Goal: Check status: Check status

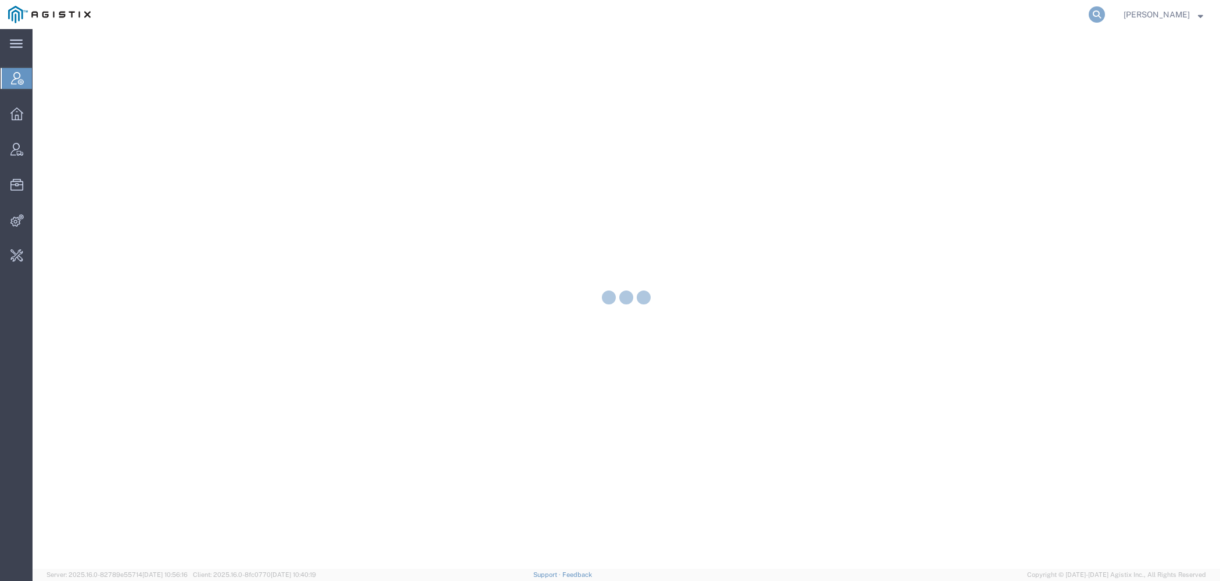
click at [1094, 15] on icon at bounding box center [1096, 14] width 16 height 16
paste input "S02380228"
type input "S02380228"
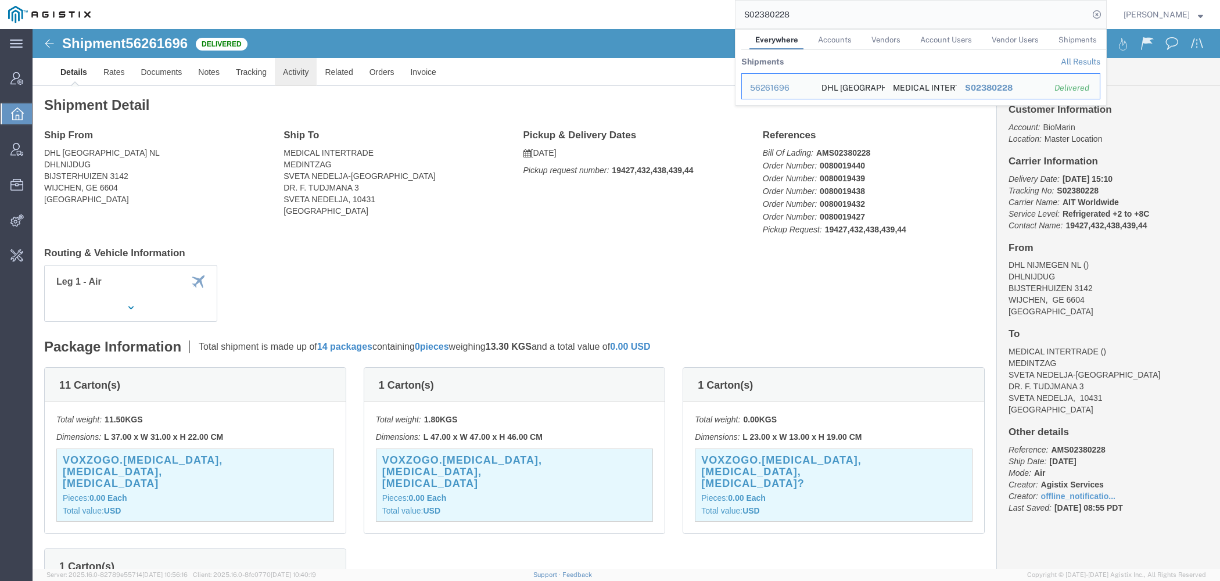
click link "Activity"
click div
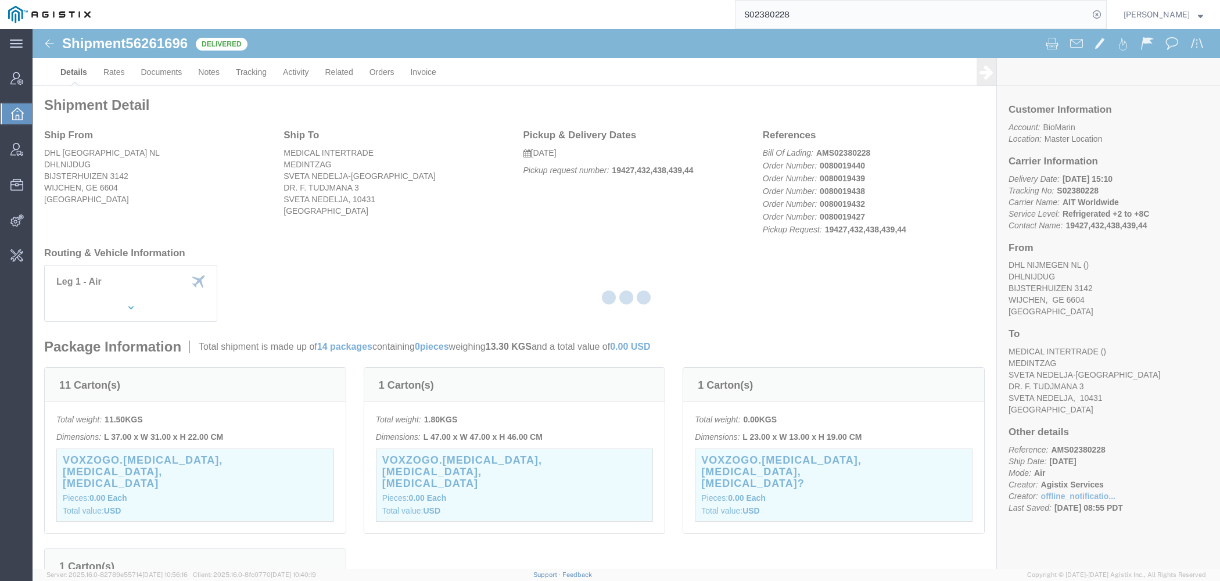
scroll to position [304, 0]
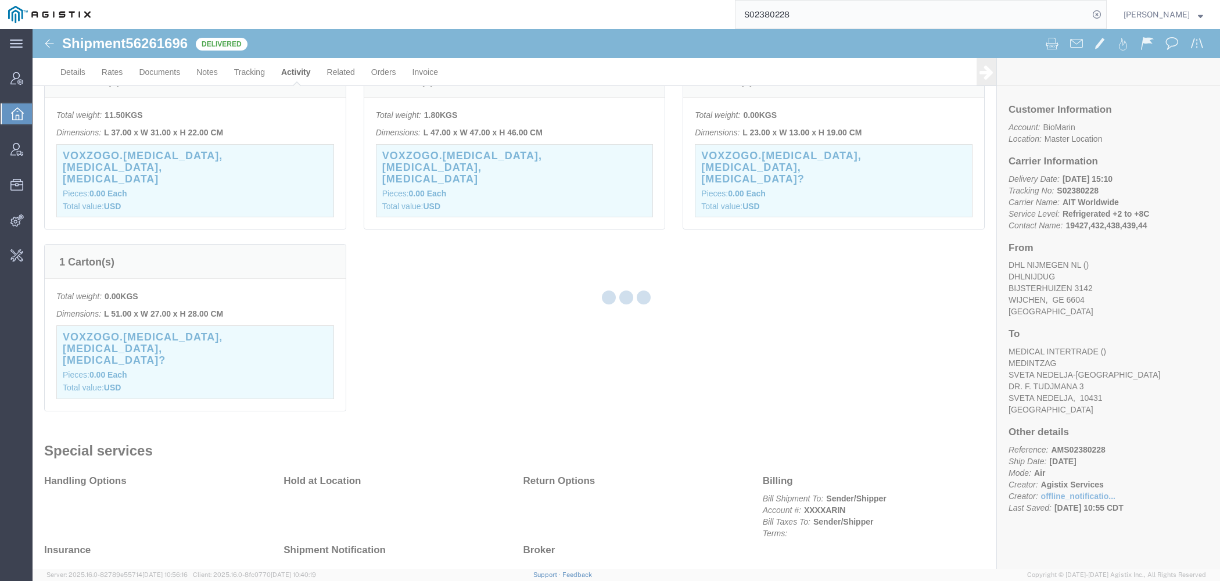
click div
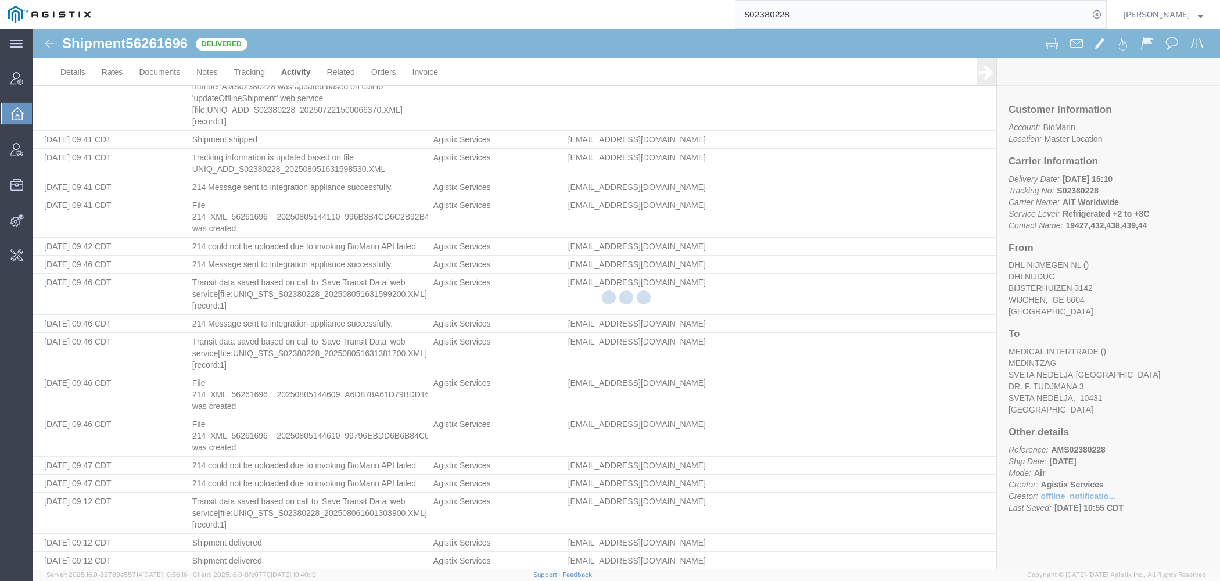
scroll to position [2723, 0]
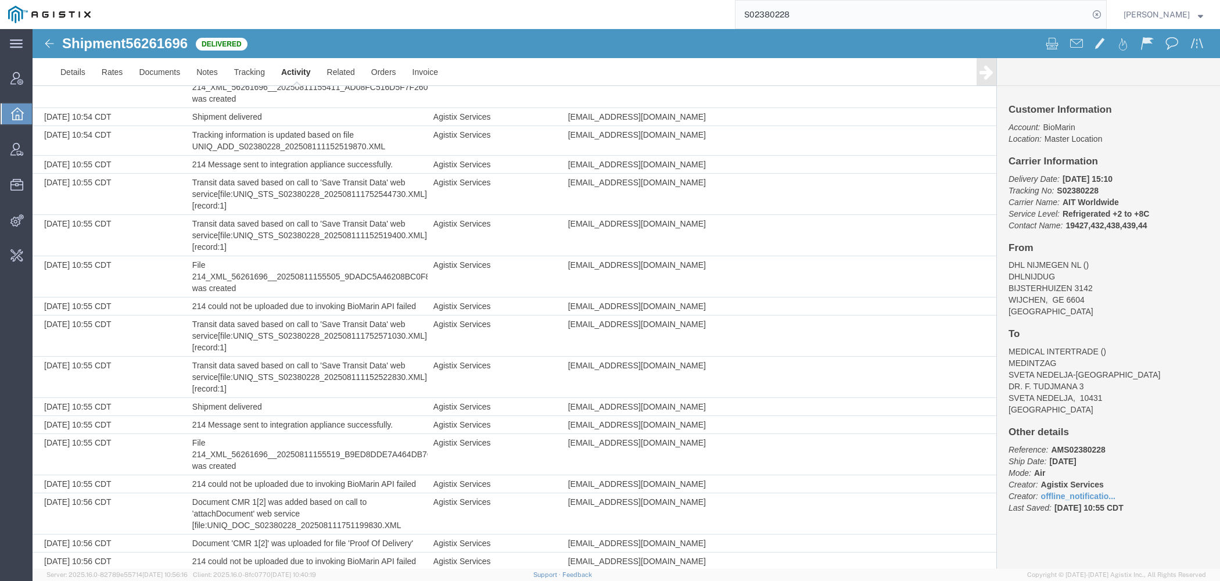
click at [203, 493] on td "Document CMR 1[2] was added based on call to 'attachDocument' web service [file…" at bounding box center [306, 513] width 241 height 41
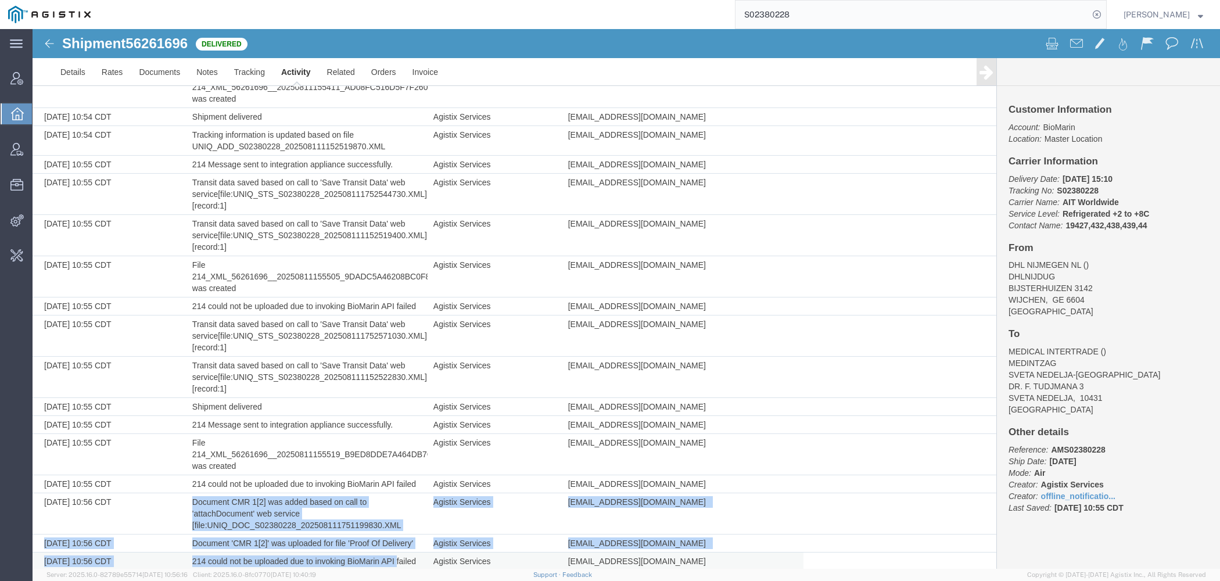
drag, startPoint x: 194, startPoint y: 484, endPoint x: 398, endPoint y: 545, distance: 212.6
click at [272, 510] on td "Document CMR 1[2] was added based on call to 'attachDocument' web service [file…" at bounding box center [306, 513] width 241 height 41
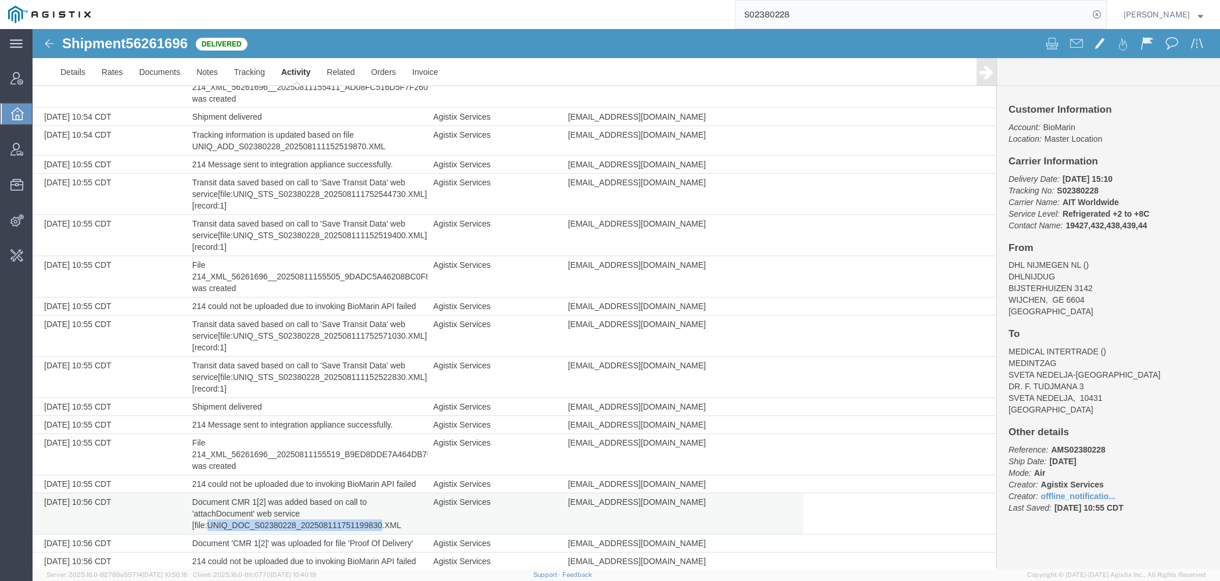
click at [272, 510] on td "Document CMR 1[2] was added based on call to 'attachDocument' web service [file…" at bounding box center [306, 513] width 241 height 41
copy td "UNIQ_DOC_S02380228_202508111751199830"
